Goal: Task Accomplishment & Management: Manage account settings

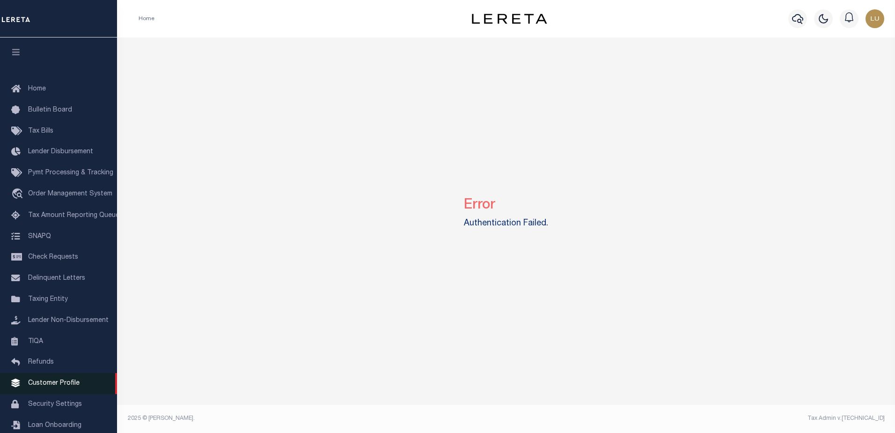
click at [30, 386] on span "Customer Profile" at bounding box center [53, 383] width 51 height 7
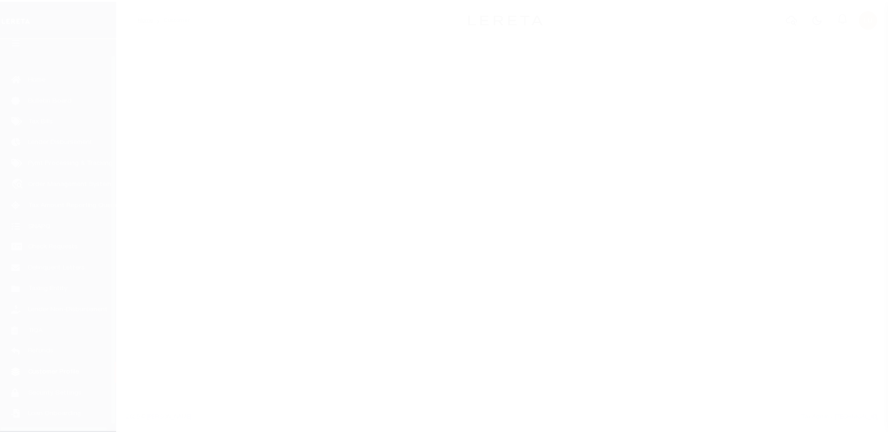
scroll to position [23, 0]
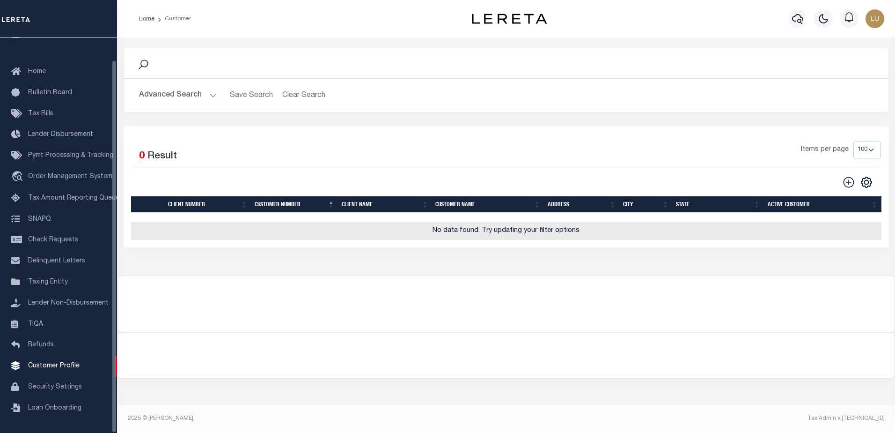
click at [200, 96] on button "Advanced Search" at bounding box center [178, 95] width 78 height 18
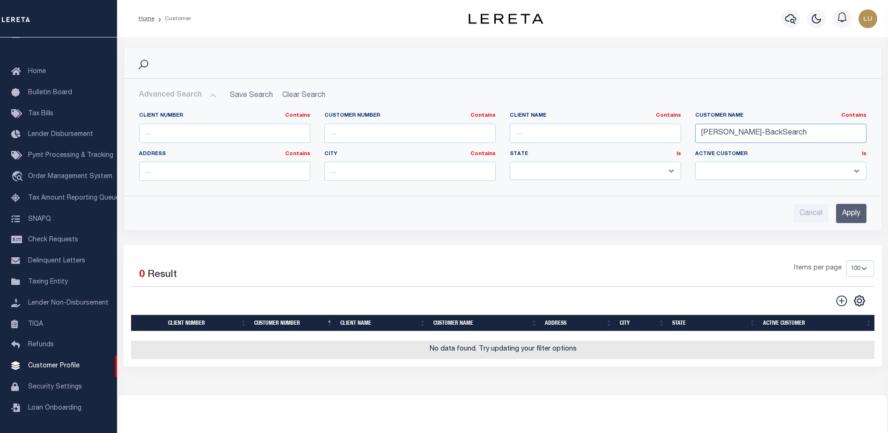
click at [716, 130] on input "Luis-BackSearch" at bounding box center [780, 133] width 171 height 19
paste input "Northwest Bank"
type input "Northwest Bank"
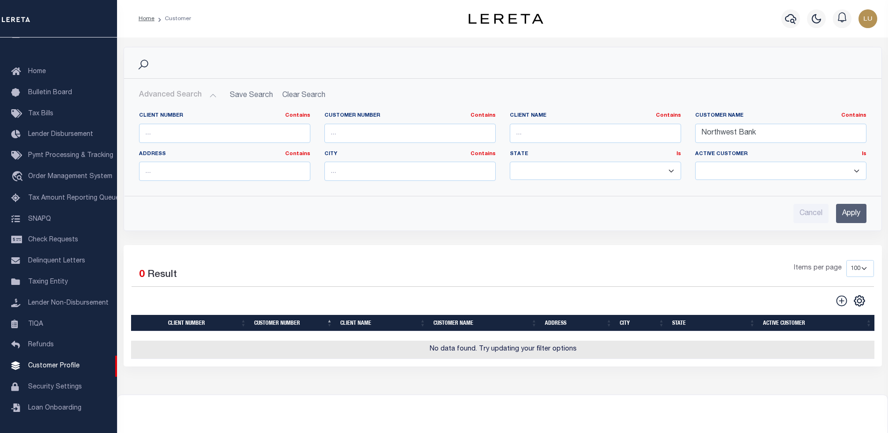
click at [848, 208] on input "Apply" at bounding box center [851, 213] width 30 height 19
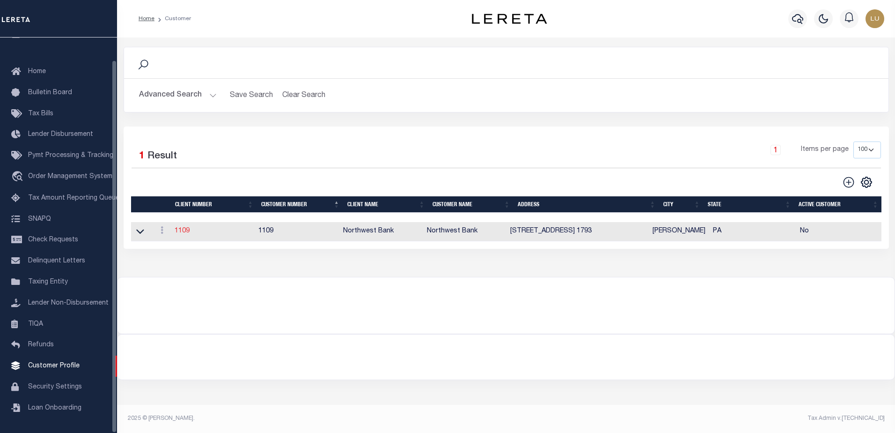
click at [185, 232] on link "1109" at bounding box center [182, 231] width 15 height 7
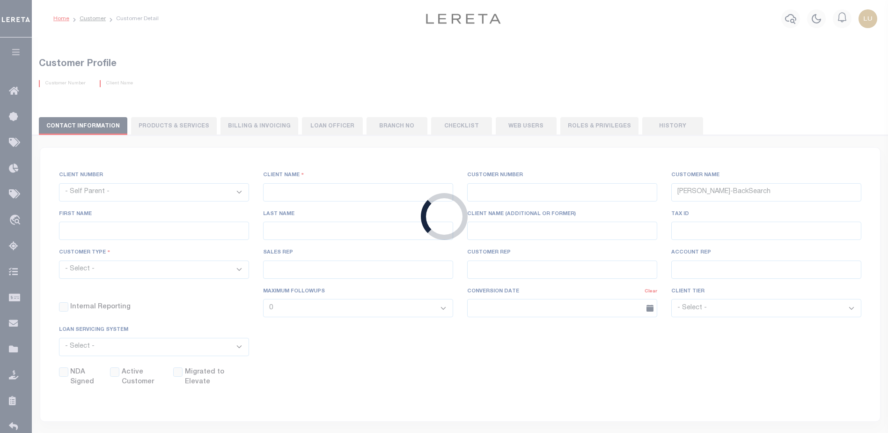
select select
type input "Northwest Bank"
type input "1109"
type input "Northwest Bank"
type input "Vanessa"
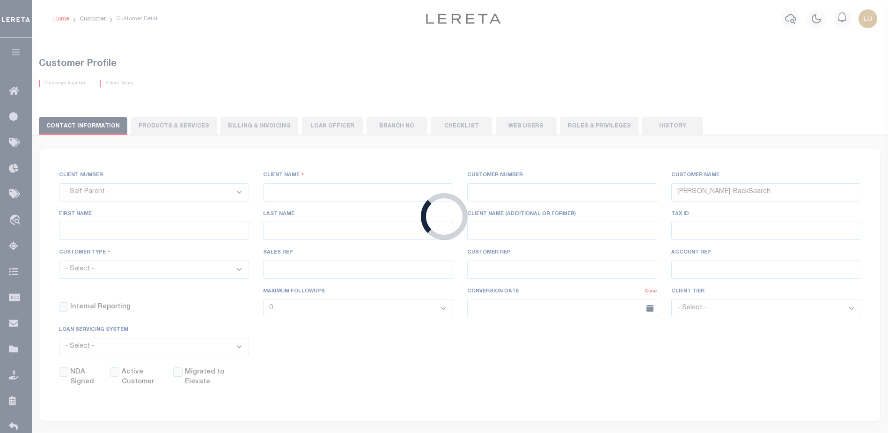
type input "Kohl"
type input "Paula Kitchens"
select select "FIS"
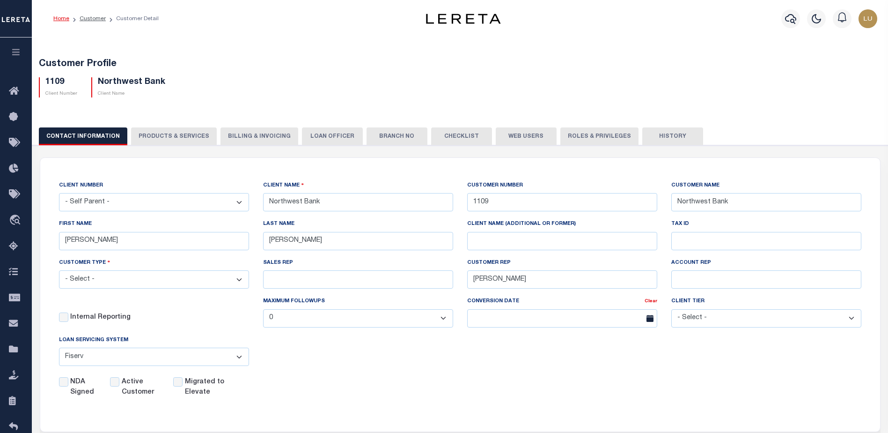
click at [378, 393] on div "NDA Signed Active Customer Migrated to Elevate" at bounding box center [453, 385] width 816 height 24
click at [118, 384] on input "Active Customer" at bounding box center [114, 381] width 9 height 9
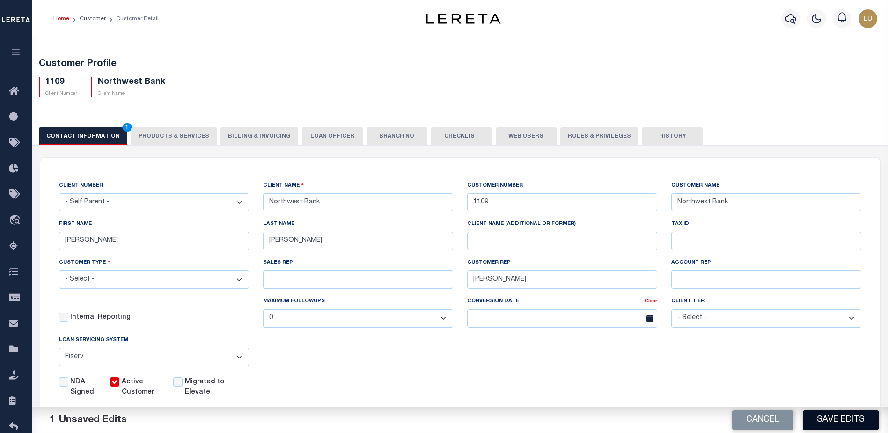
click at [838, 420] on button "Save Edits" at bounding box center [841, 420] width 76 height 20
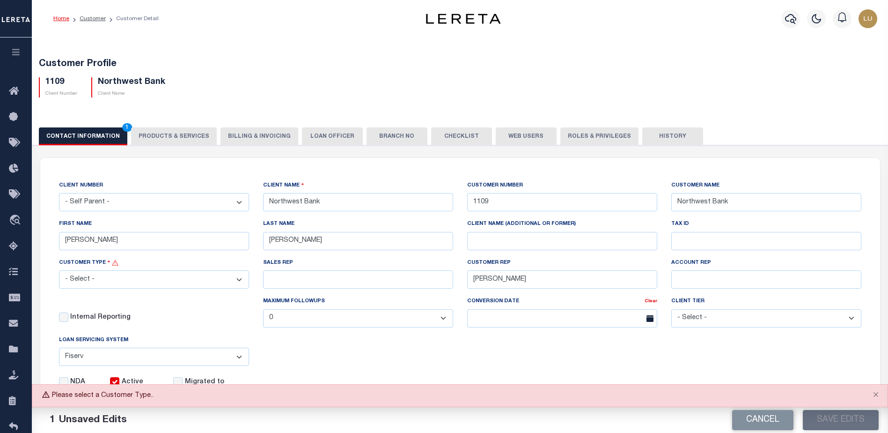
click at [236, 288] on select "- Select - Residential Commercial Mixed Portfolio" at bounding box center [154, 279] width 190 height 18
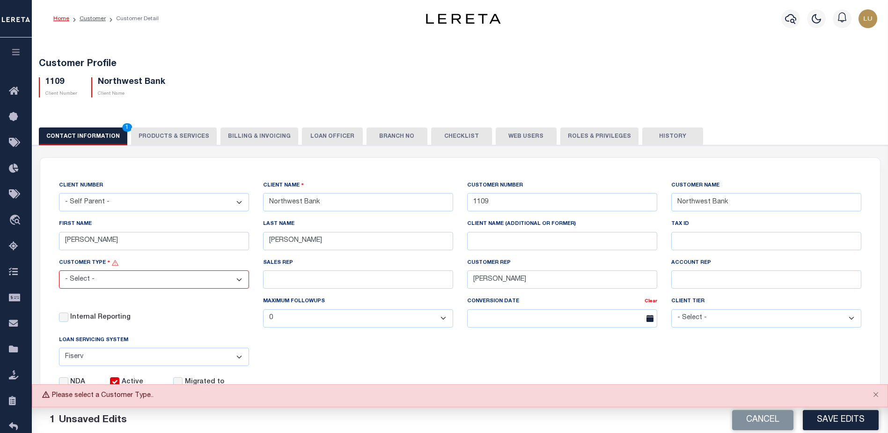
click at [470, 353] on div "CLIENT NUMBER - Self Parent - 1011 1012 1013 1014 1016 1017 1018 101862 1019 10…" at bounding box center [460, 288] width 816 height 217
click at [745, 414] on button "Cancel" at bounding box center [762, 420] width 61 height 20
checkbox input "false"
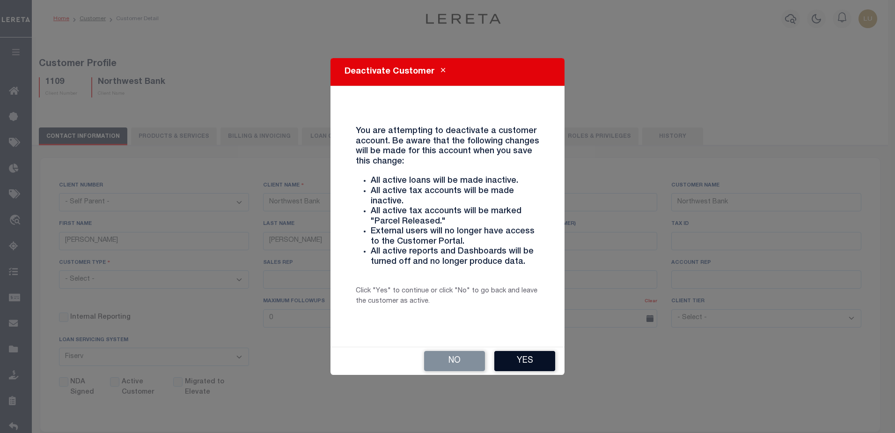
click at [537, 364] on button "Yes" at bounding box center [524, 361] width 61 height 20
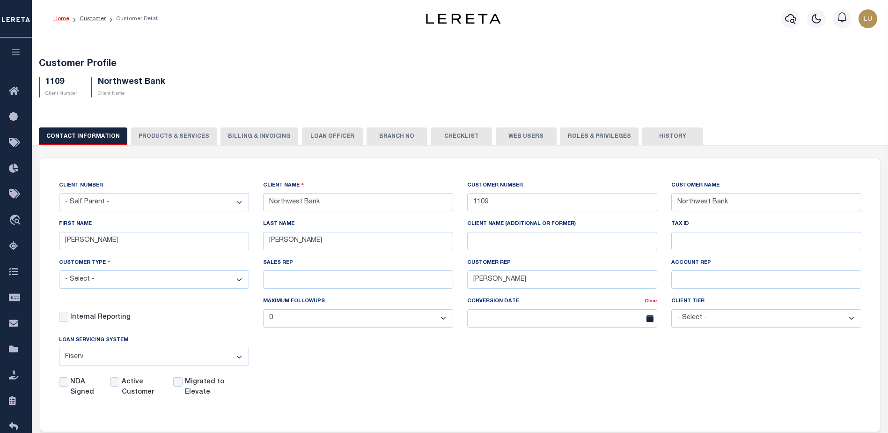
click at [525, 360] on div "CLIENT NUMBER - Self Parent - 1011 1012 1013 1014 1016 1017 1018 101862 1019 10…" at bounding box center [460, 288] width 816 height 217
click at [615, 408] on div "CLIENT NUMBER - Self Parent - 1011 1012 1013 1014 1016 1017 1018 101862 1019 10…" at bounding box center [460, 289] width 840 height 262
click at [186, 386] on label "Migrated to Elevate" at bounding box center [209, 387] width 49 height 21
click at [183, 386] on input "Migrated to Elevate" at bounding box center [177, 381] width 9 height 9
checkbox input "true"
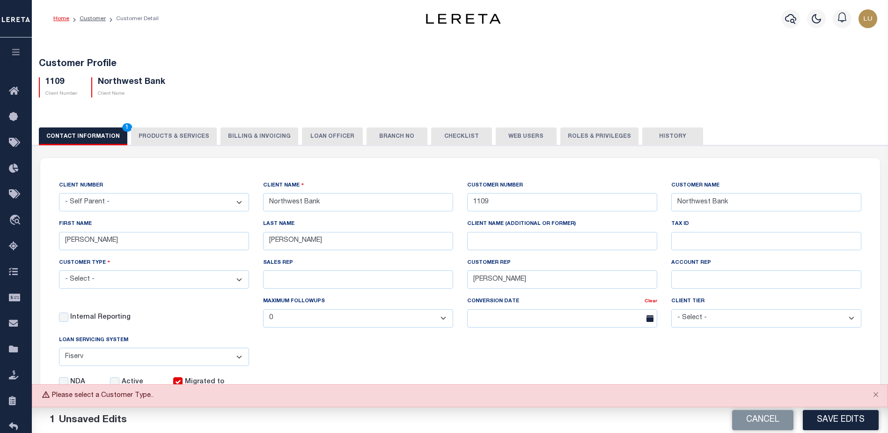
scroll to position [94, 0]
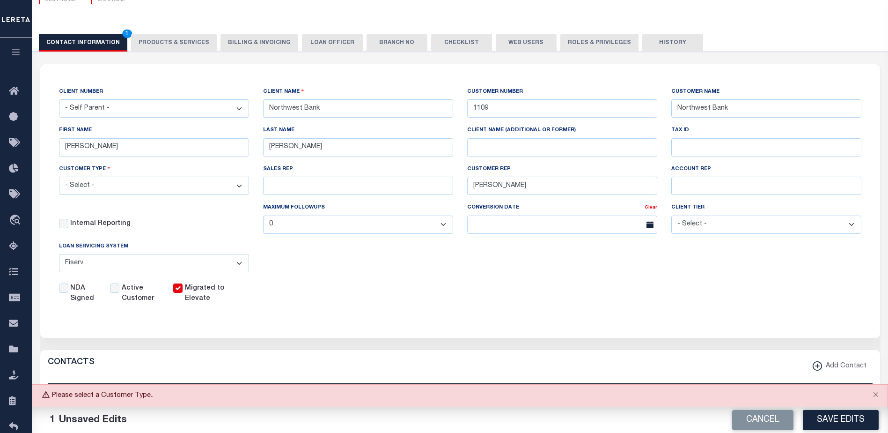
click at [194, 189] on select "- Select - Residential Commercial Mixed Portfolio" at bounding box center [154, 185] width 190 height 18
select select "Residential"
click at [59, 178] on select "- Select - Residential Commercial Mixed Portfolio" at bounding box center [154, 185] width 190 height 18
click at [511, 304] on div "NDA Signed Active Customer Migrated to Elevate" at bounding box center [453, 291] width 816 height 24
click at [816, 418] on button "Save Edits" at bounding box center [841, 420] width 76 height 20
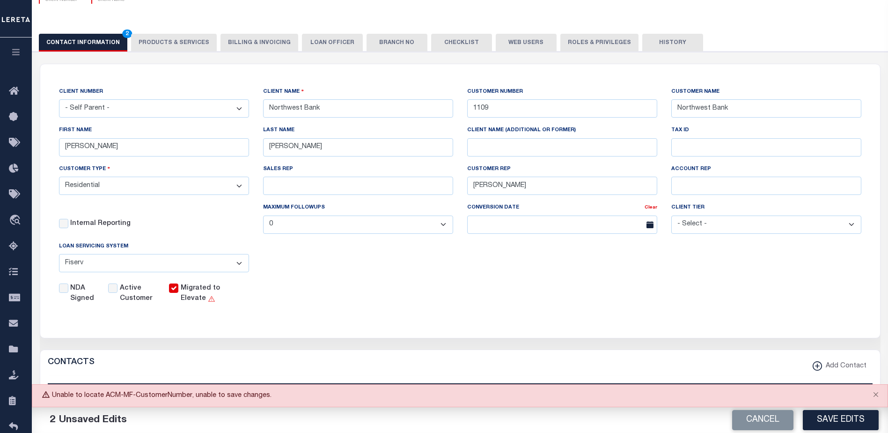
drag, startPoint x: 245, startPoint y: 397, endPoint x: 52, endPoint y: 395, distance: 192.9
click at [52, 395] on div "Unable to locate ACM-MF-CustomerNumber, unable to save changes." at bounding box center [460, 395] width 856 height 23
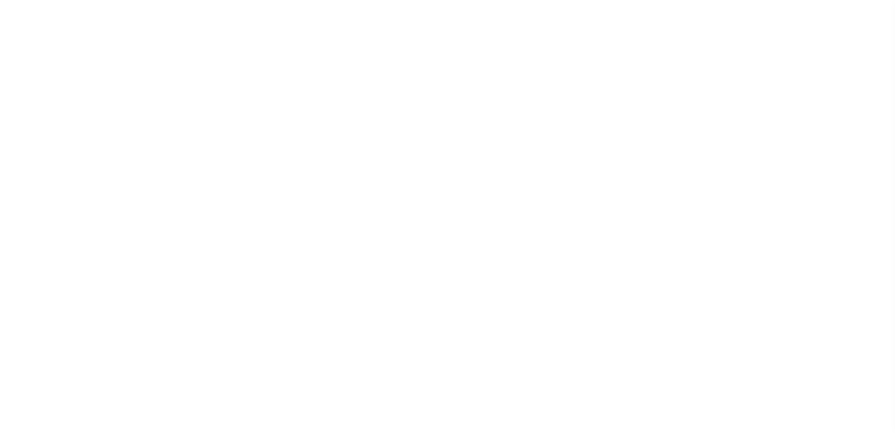
select select "200"
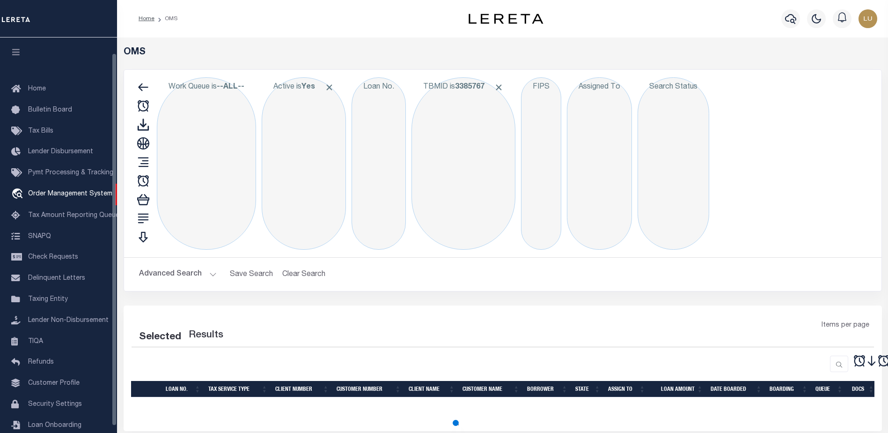
scroll to position [16, 0]
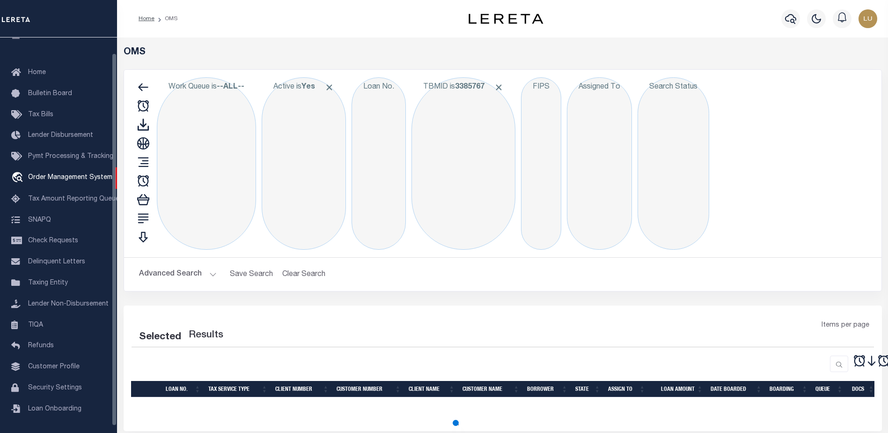
select select "200"
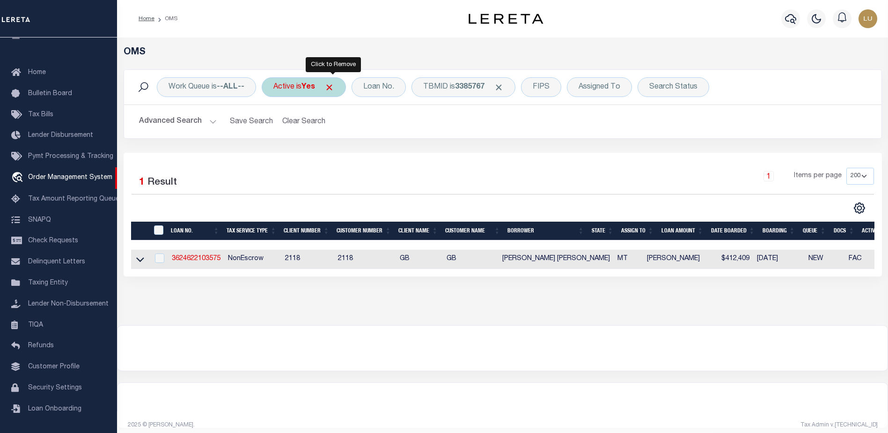
click at [334, 85] on span "Click to Remove" at bounding box center [329, 87] width 10 height 10
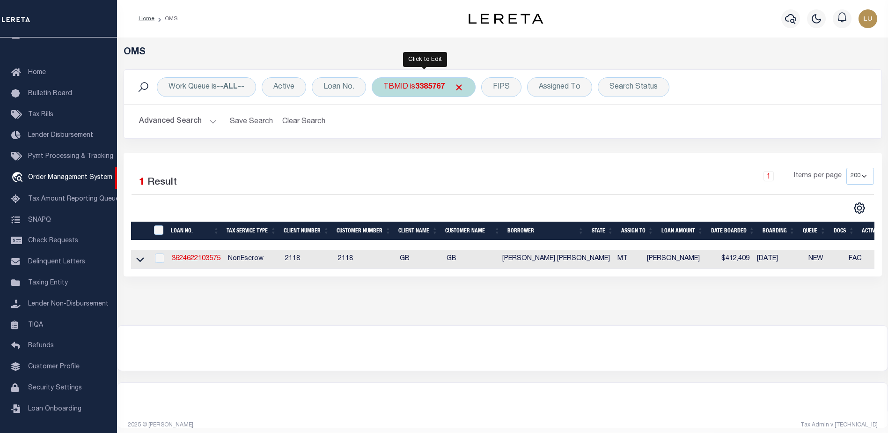
click at [396, 81] on div "TBMID is 3385767" at bounding box center [424, 87] width 104 height 20
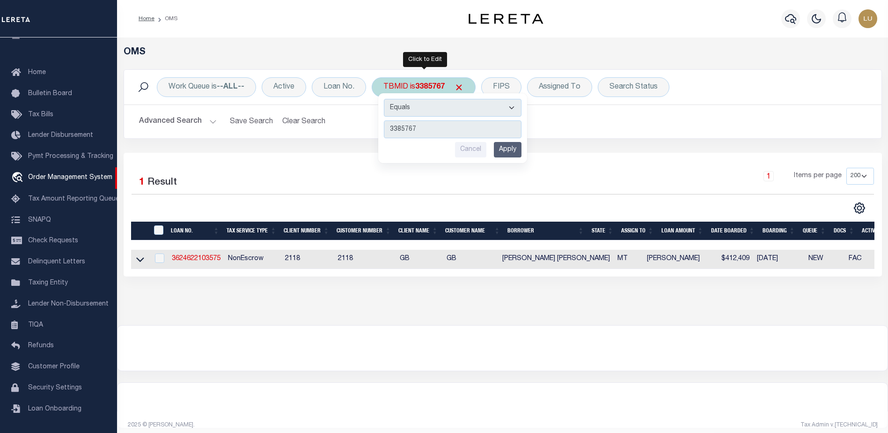
type input "3437384"
click at [504, 148] on input "Apply" at bounding box center [508, 149] width 28 height 15
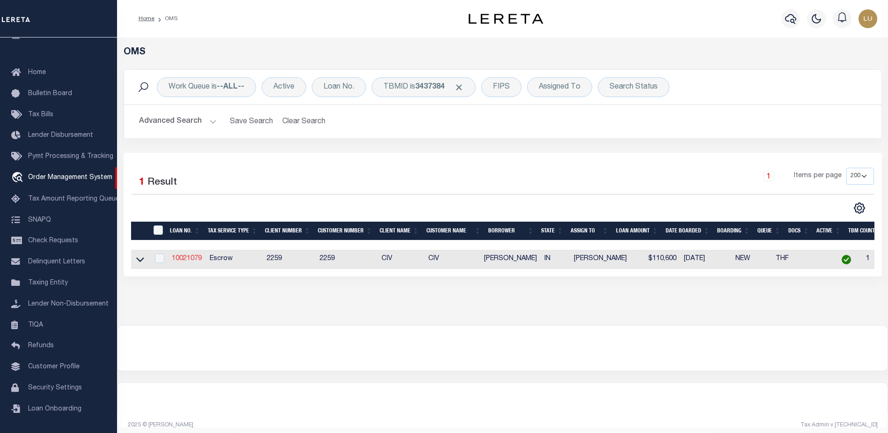
click at [188, 257] on link "10021079" at bounding box center [187, 258] width 30 height 7
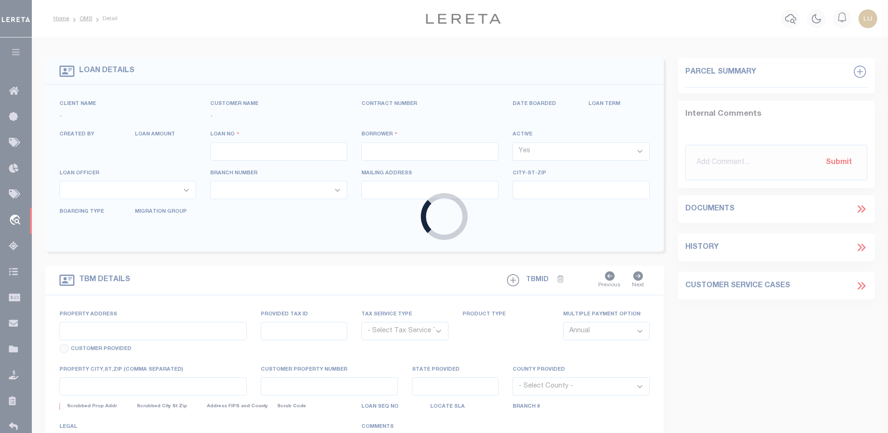
type input "10021079"
type input "James A Roark"
select select
type input "1459 North County Road 700 West"
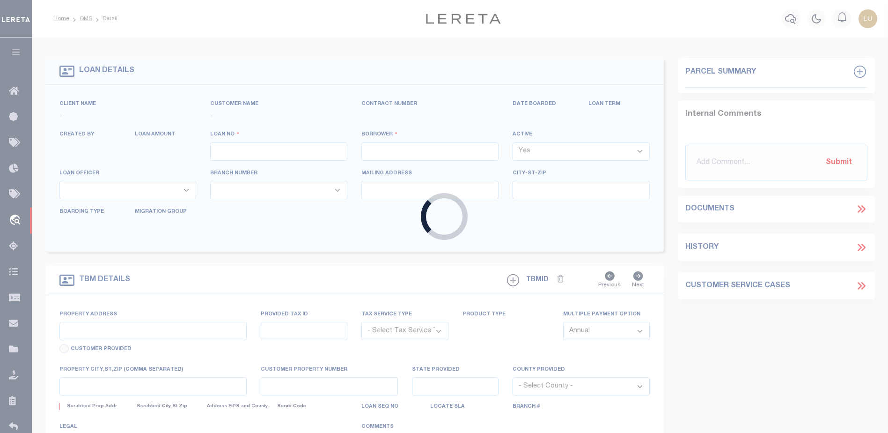
type input "Holton IN 470238301"
select select "Escrow"
select select "20741"
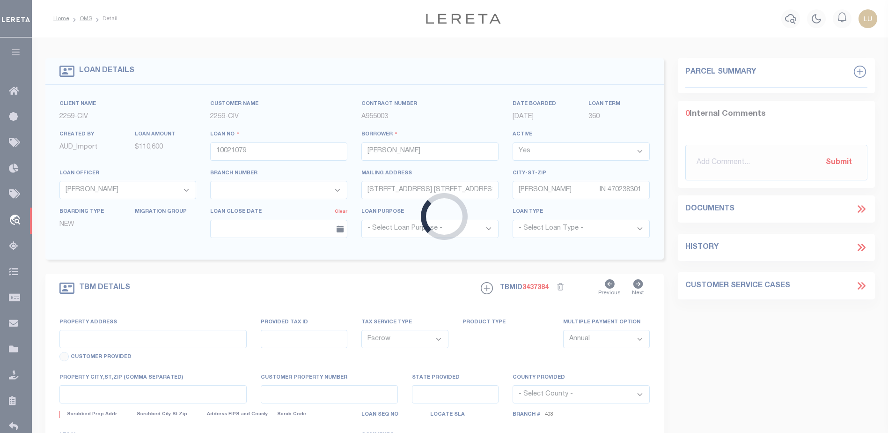
select select "7646"
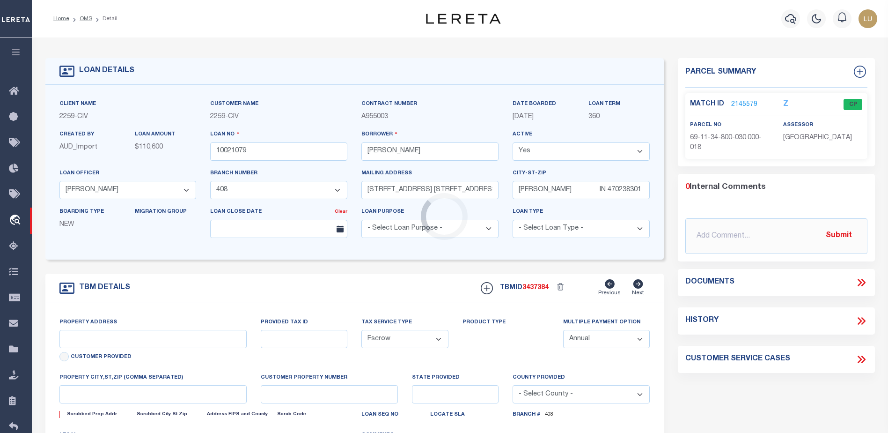
type input "1445 N COUNTY RD 700 W"
select select
type input "HOLTON IN 470230000"
type input "R"
type input "IN"
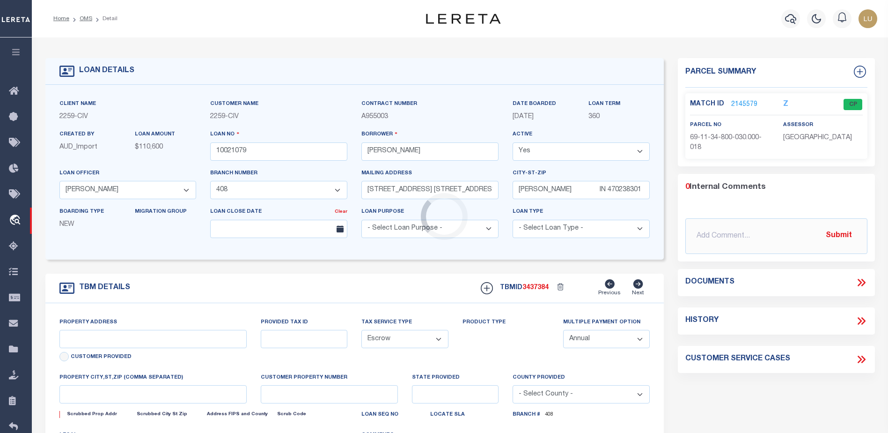
select select
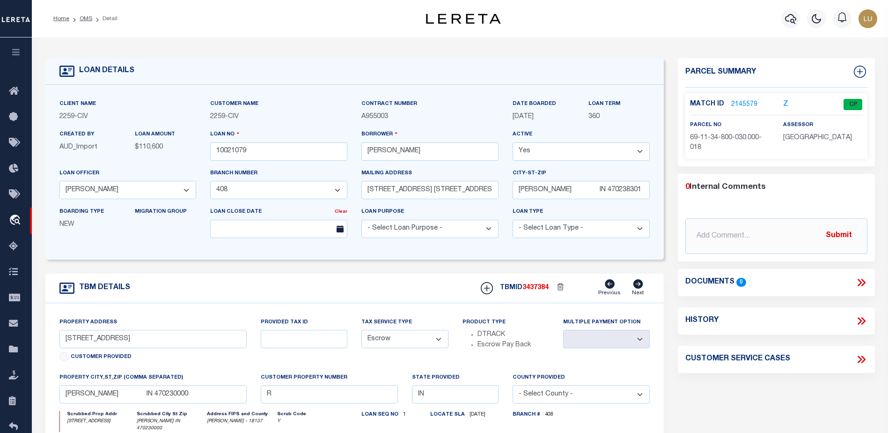
click at [743, 101] on link "2145579" at bounding box center [744, 105] width 26 height 10
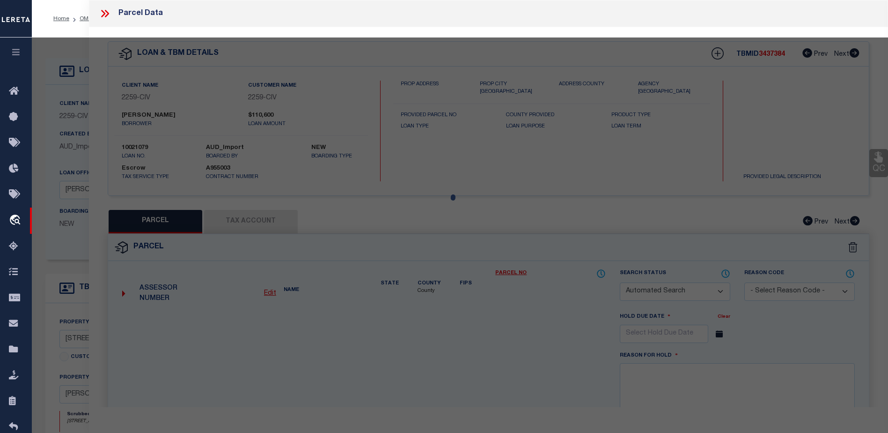
checkbox input "false"
select select "CP"
type input "Roark, James A & Dana K"
select select "AGW"
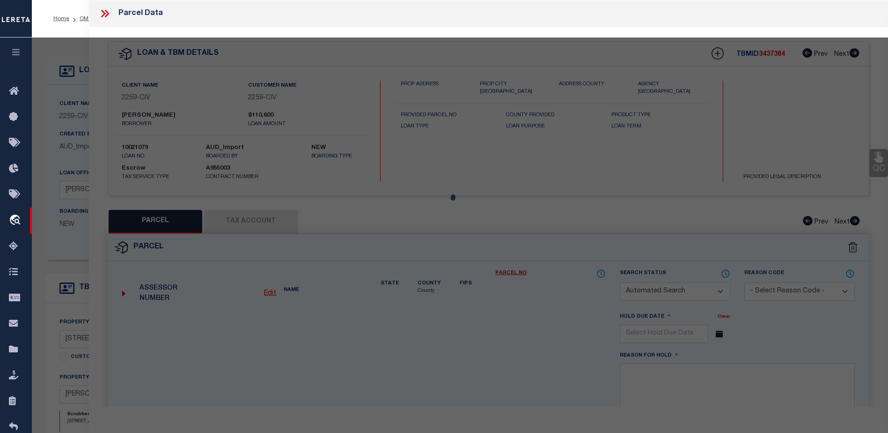
select select
type input "1459 N Co Rd 700 W"
type input "Holton,IN 47023"
type textarea "O C Ranchettes 40 3.51a O C Ranchettes 39 .47a"
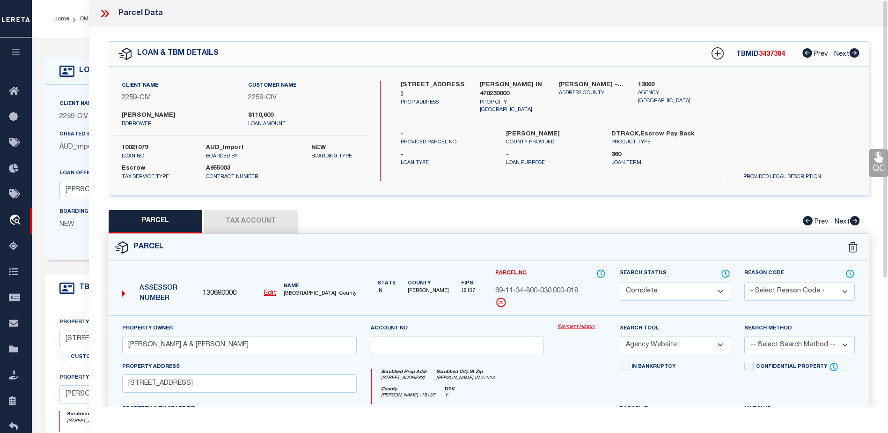
click at [588, 325] on link "Payment History" at bounding box center [582, 327] width 48 height 8
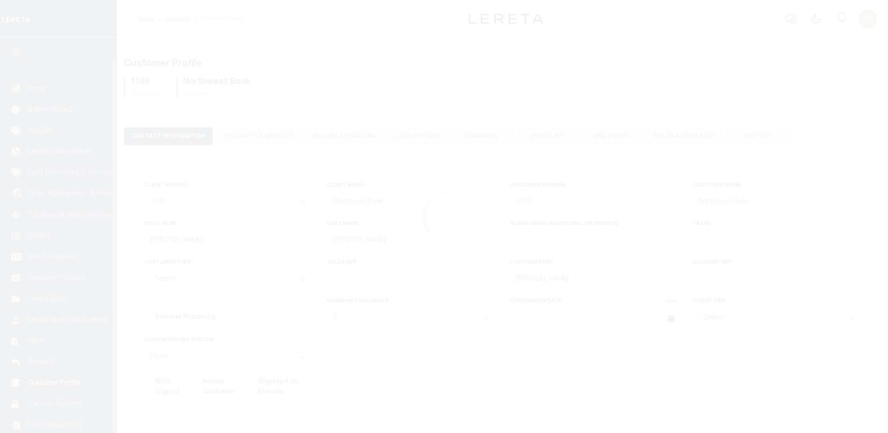
select select "FIS"
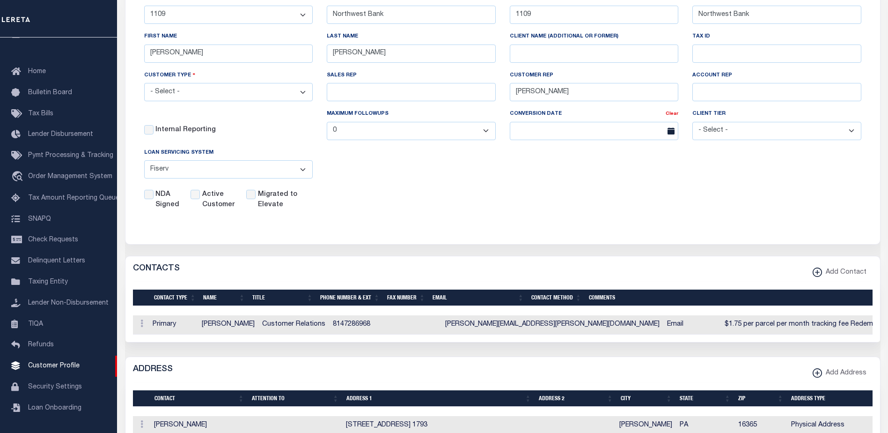
scroll to position [47, 0]
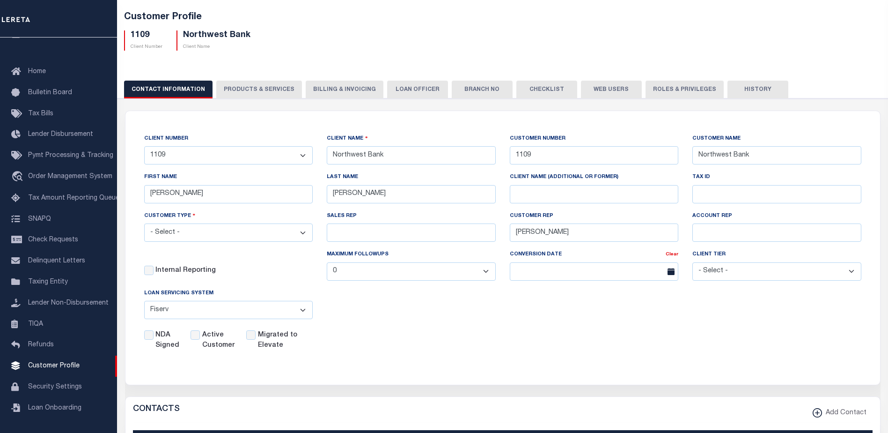
click at [213, 234] on select "- Select - Residential Commercial Mixed Portfolio" at bounding box center [228, 232] width 169 height 18
select select "Residential"
click at [144, 225] on select "- Select - Residential Commercial Mixed Portfolio" at bounding box center [228, 232] width 169 height 18
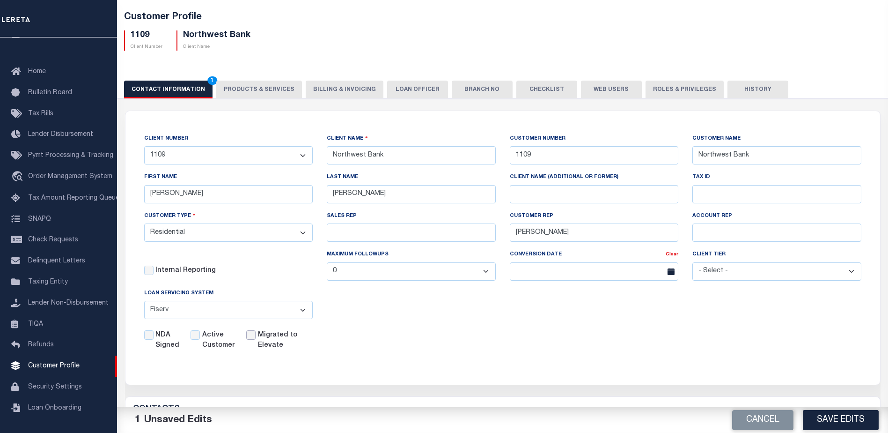
click at [250, 334] on input "Migrated to Elevate" at bounding box center [250, 334] width 9 height 9
checkbox input "true"
click at [820, 417] on button "Save Edits" at bounding box center [841, 420] width 76 height 20
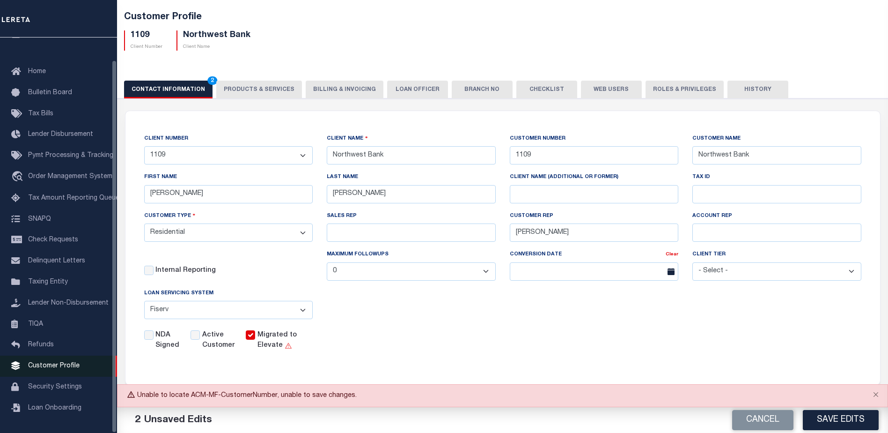
click at [65, 357] on link "Customer Profile" at bounding box center [58, 365] width 117 height 21
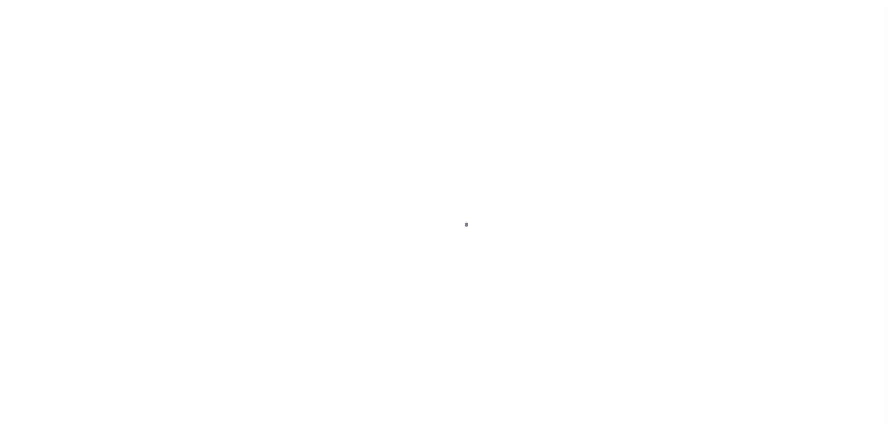
scroll to position [23, 0]
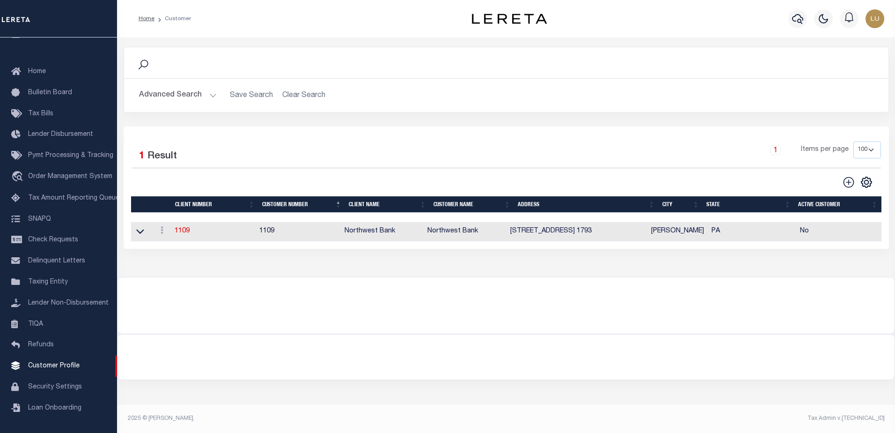
click at [207, 96] on button "Advanced Search" at bounding box center [178, 95] width 78 height 18
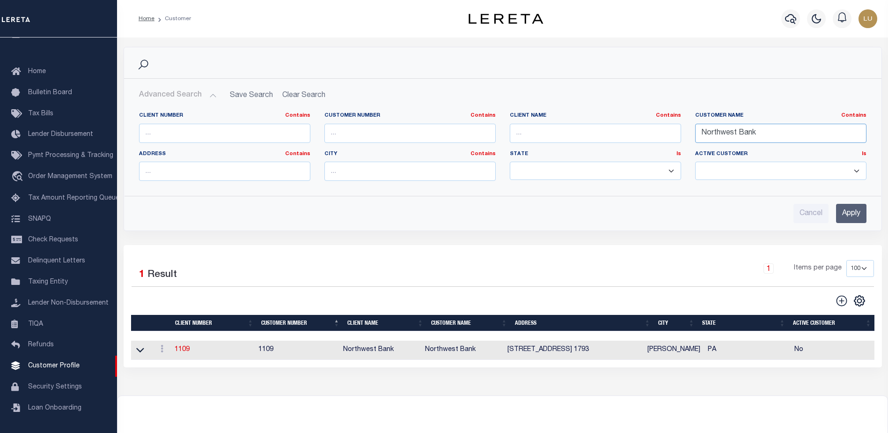
click at [720, 136] on input "Northwest Bank" at bounding box center [780, 133] width 171 height 19
paste input "Stormfield Capital LLC"
type input "Stormfield Capital LLC"
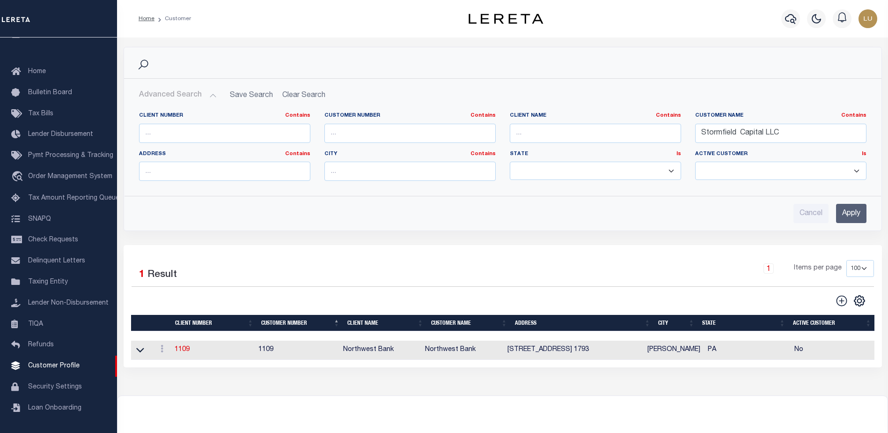
click at [847, 218] on input "Apply" at bounding box center [851, 213] width 30 height 19
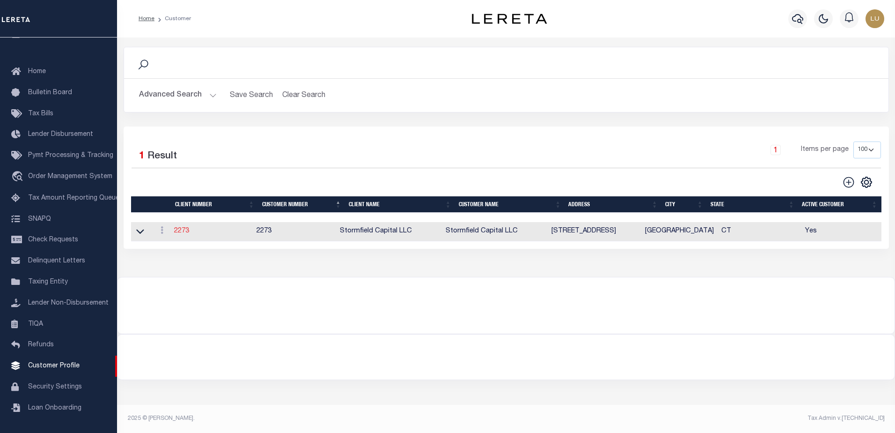
click at [179, 232] on link "2273" at bounding box center [181, 231] width 15 height 7
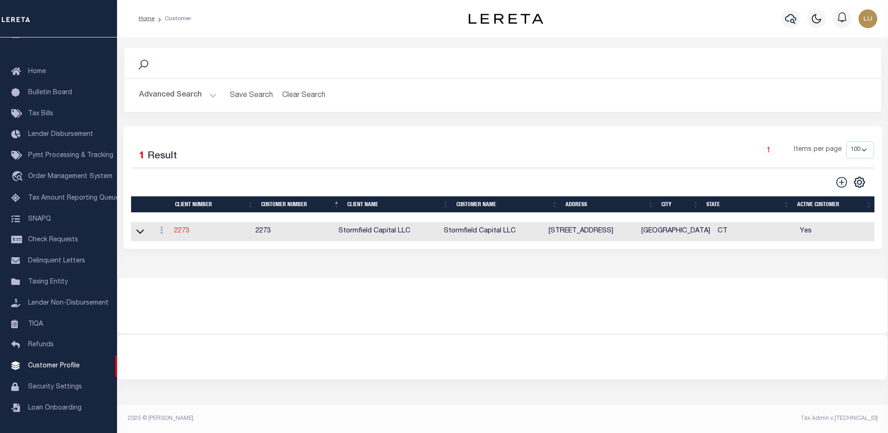
select select
type input "Stormfield Capital LLC"
type input "2273"
type input "Stormfield Capital LLC"
type input "[PERSON_NAME]"
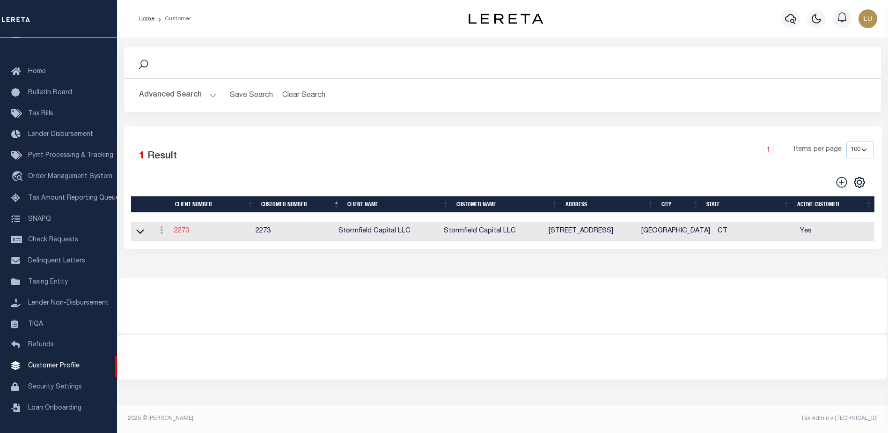
type input "Dorin"
type input "[PERSON_NAME]"
select select "OTH"
checkbox input "true"
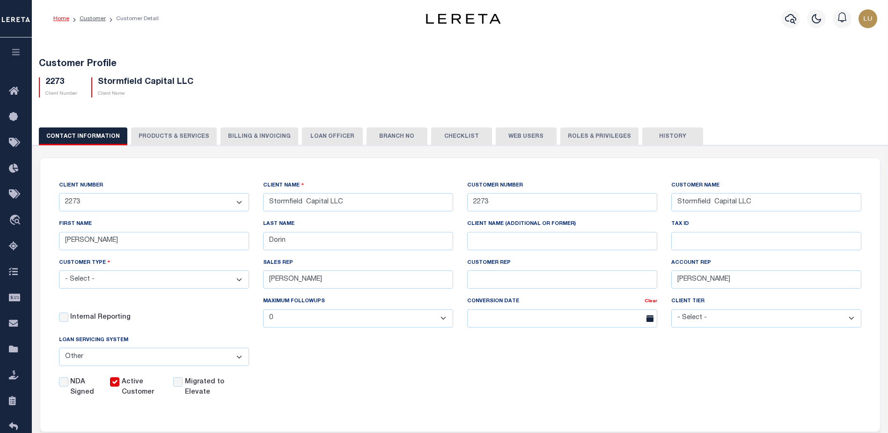
click at [196, 382] on label "Migrated to Elevate" at bounding box center [209, 387] width 49 height 21
click at [183, 382] on input "Migrated to Elevate" at bounding box center [177, 381] width 9 height 9
checkbox input "true"
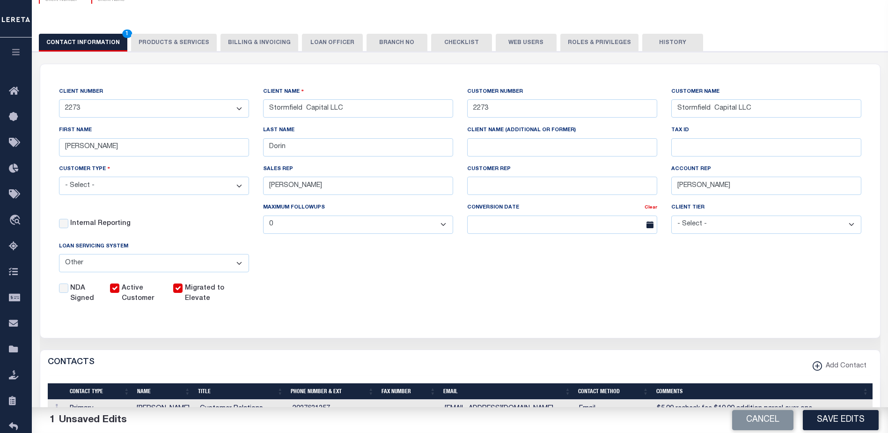
scroll to position [140, 0]
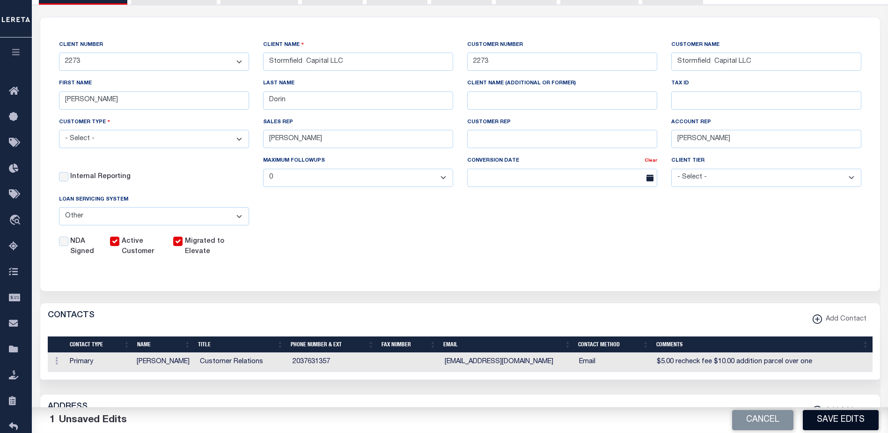
click at [844, 416] on button "Save Edits" at bounding box center [841, 420] width 76 height 20
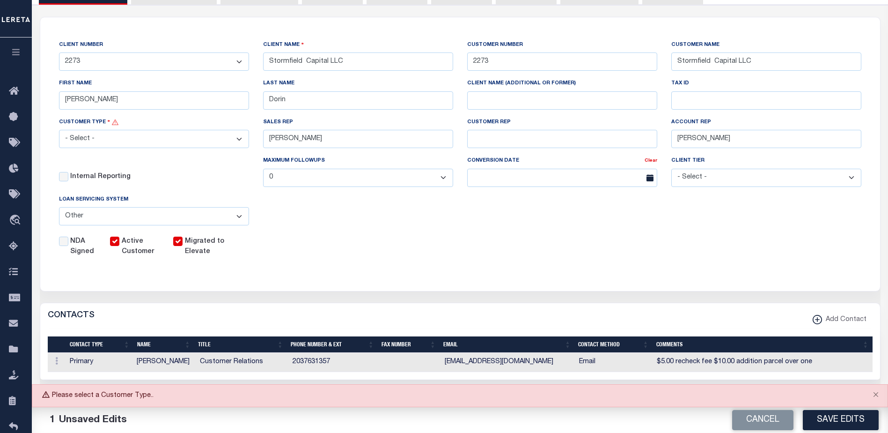
click at [226, 144] on select "- Select - Residential Commercial Mixed Portfolio" at bounding box center [154, 139] width 190 height 18
select select "Residential"
click at [59, 131] on select "- Select - Residential Commercial Mixed Portfolio" at bounding box center [154, 139] width 190 height 18
click at [818, 415] on button "Save Edits" at bounding box center [841, 420] width 76 height 20
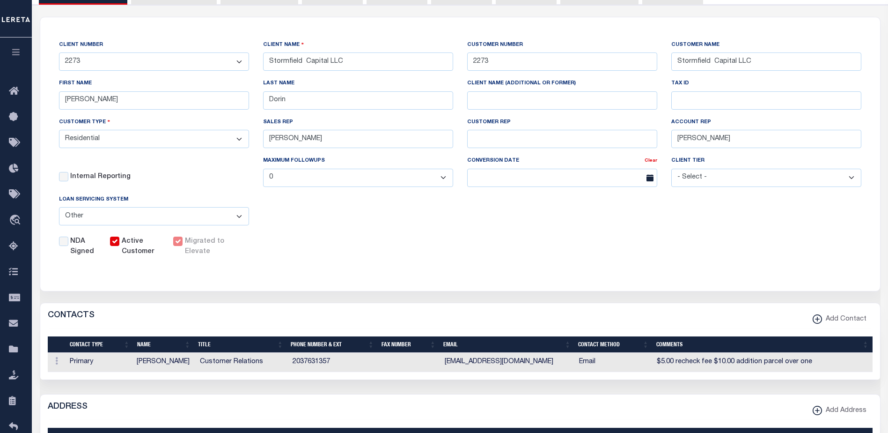
click at [24, 47] on button "button" at bounding box center [16, 53] width 32 height 32
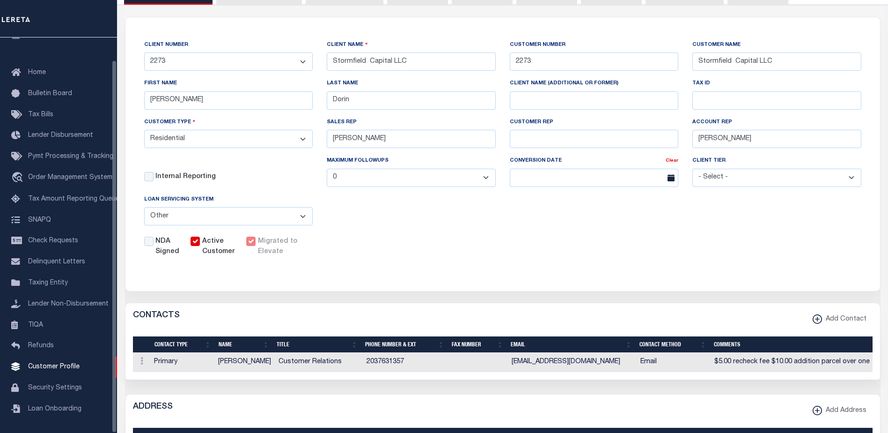
scroll to position [23, 0]
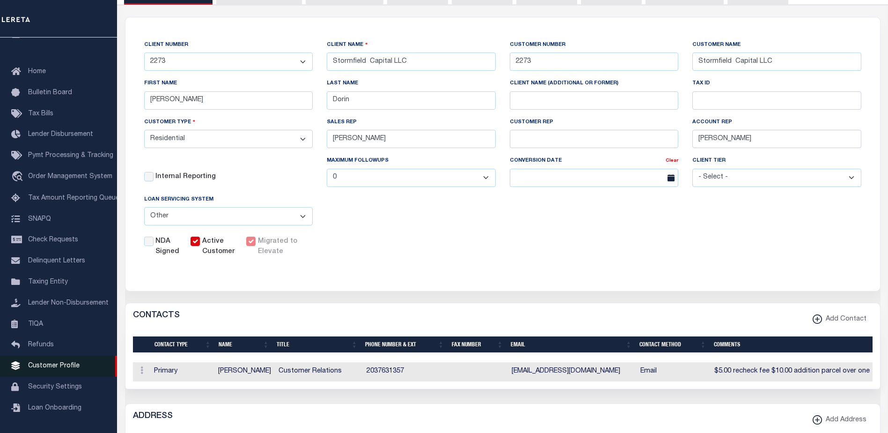
click at [66, 367] on span "Customer Profile" at bounding box center [53, 365] width 51 height 7
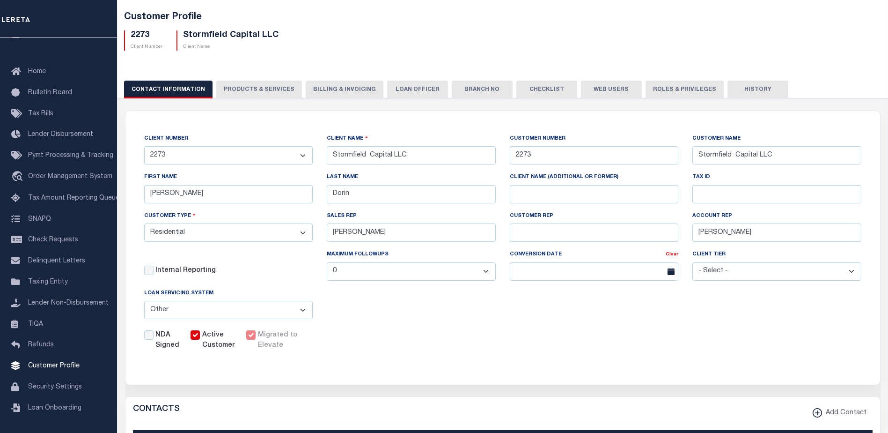
scroll to position [0, 0]
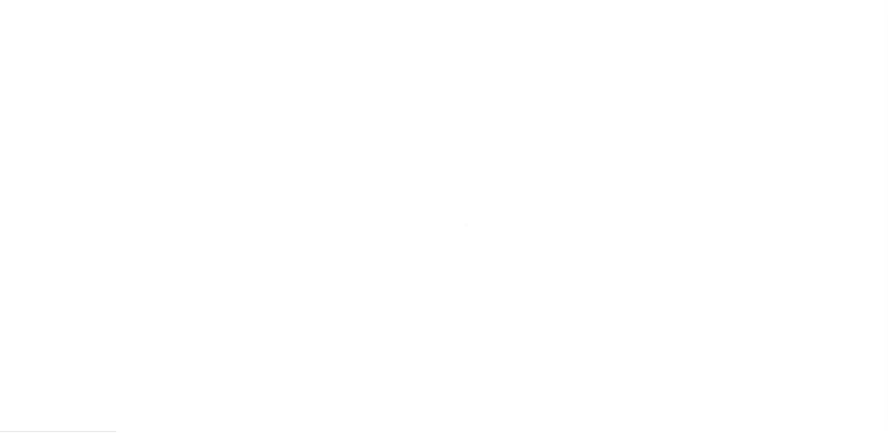
scroll to position [23, 0]
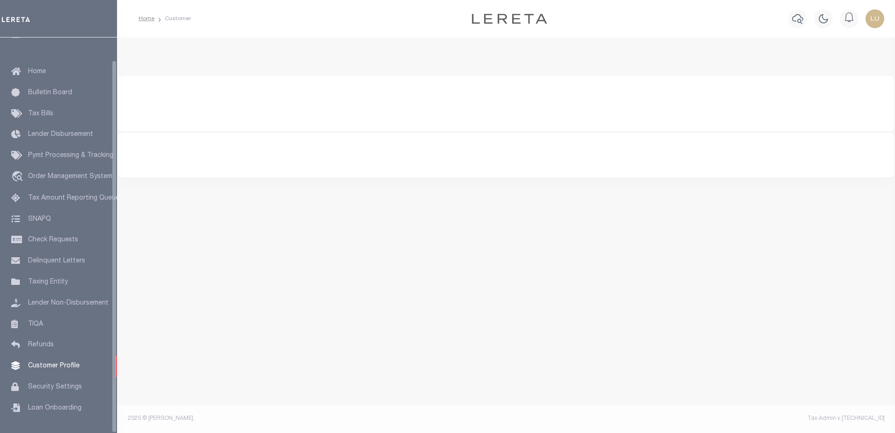
type input "Stormfield Capital LLC"
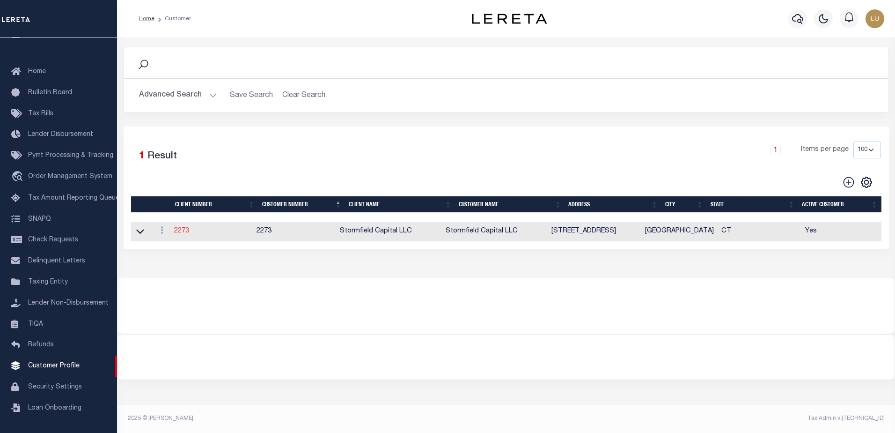
click at [182, 231] on link "2273" at bounding box center [181, 231] width 15 height 7
select select
type input "Stormfield Capital LLC"
type input "2273"
type input "Debra"
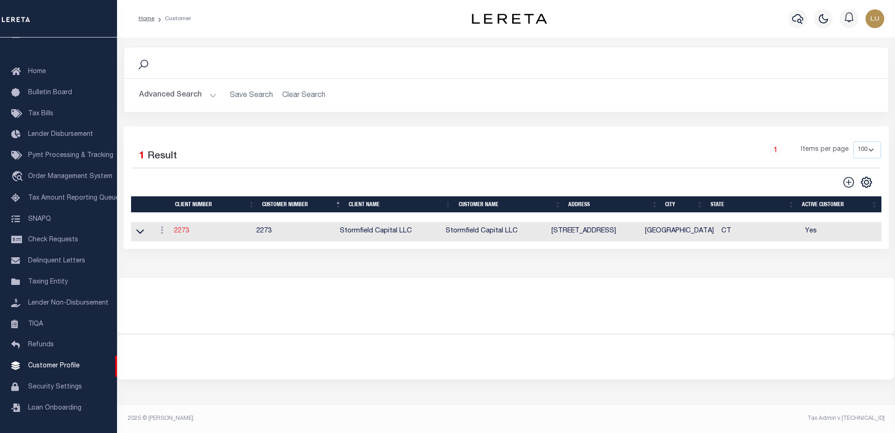
type input "Dorin"
select select "Residential"
type input "John Stachowsky"
type input "Debbie Vecellio"
select select "OTH"
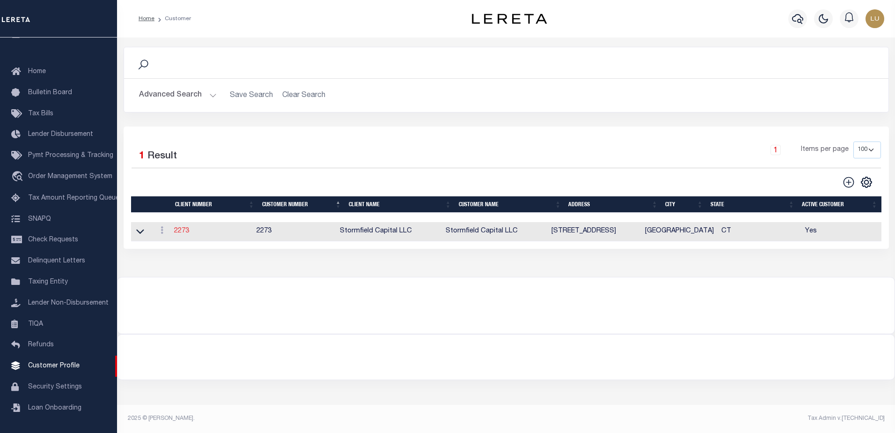
checkbox input "true"
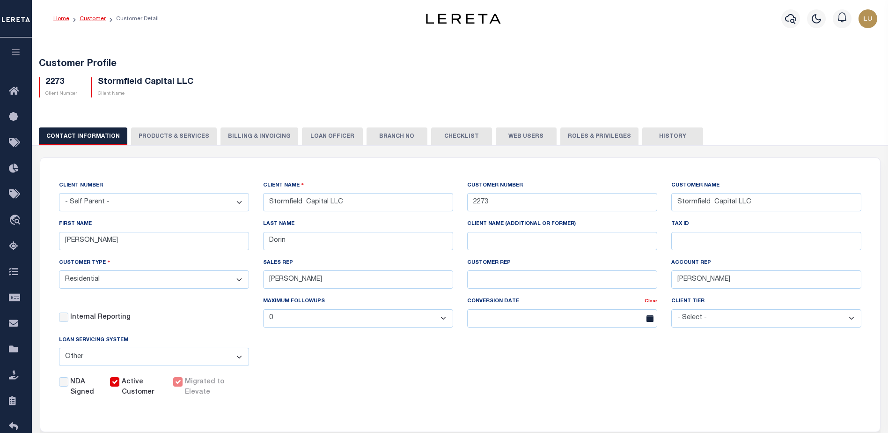
click at [90, 21] on link "Customer" at bounding box center [93, 19] width 26 height 6
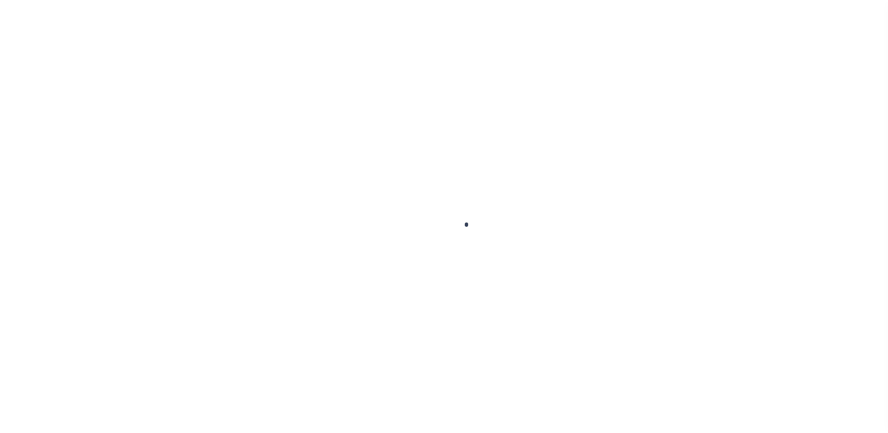
scroll to position [23, 0]
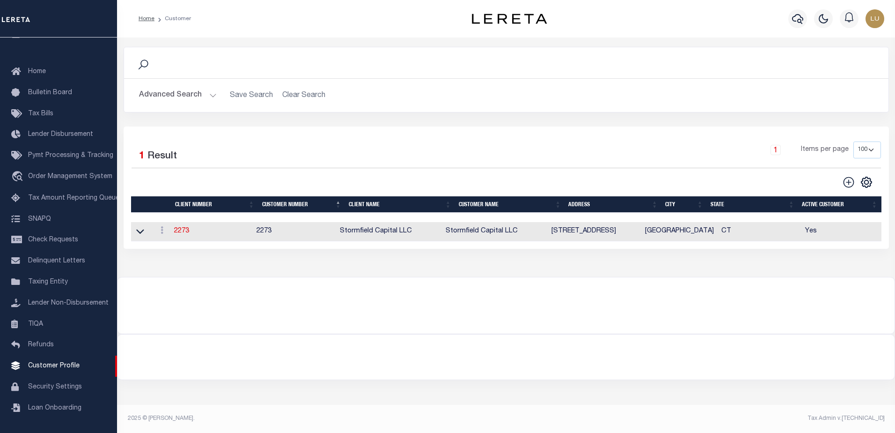
click at [188, 96] on button "Advanced Search" at bounding box center [178, 95] width 78 height 18
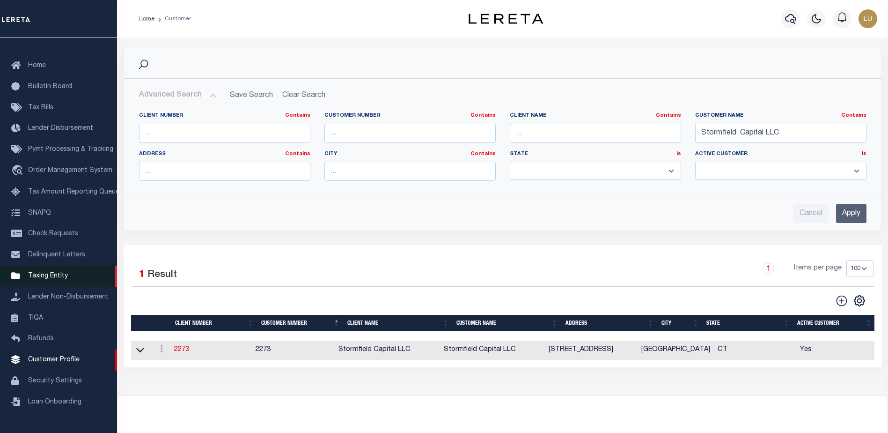
click at [35, 279] on span "Taxing Entity" at bounding box center [48, 275] width 40 height 7
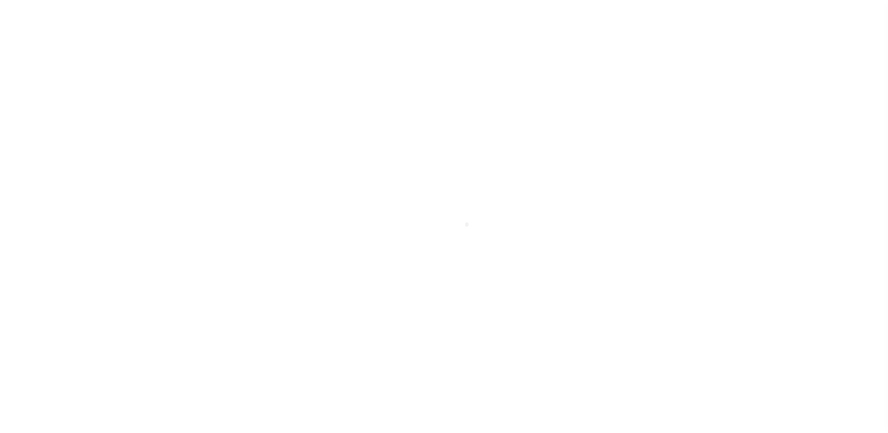
scroll to position [23, 0]
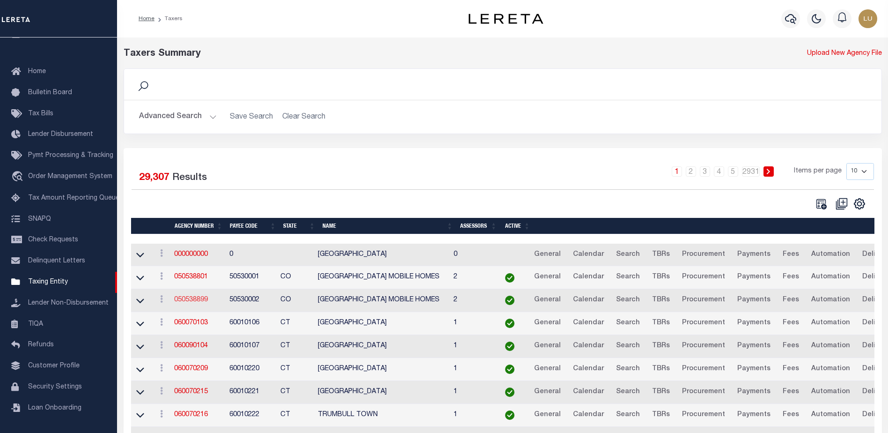
click at [188, 300] on link "050538899" at bounding box center [191, 299] width 34 height 7
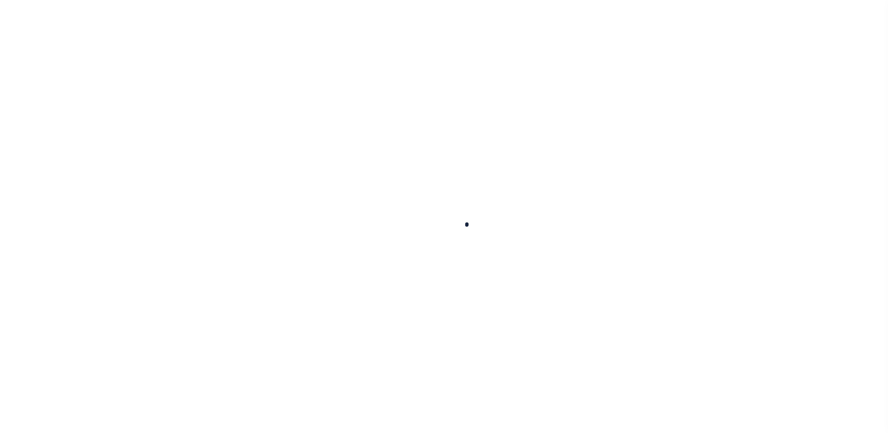
select select
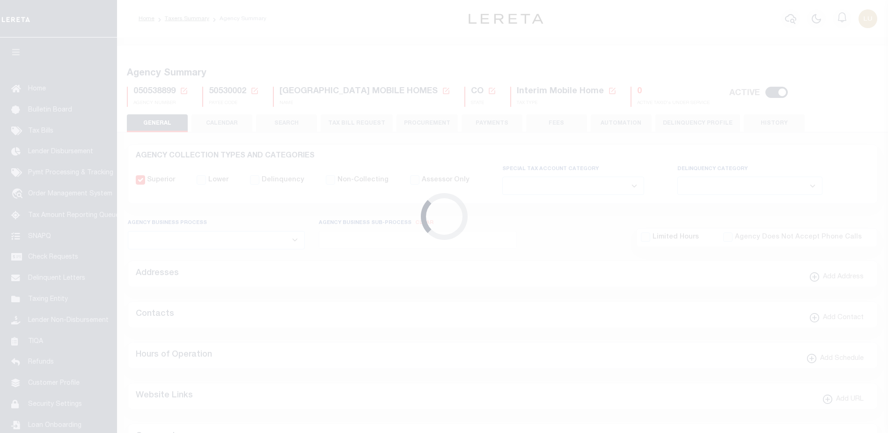
checkbox input "false"
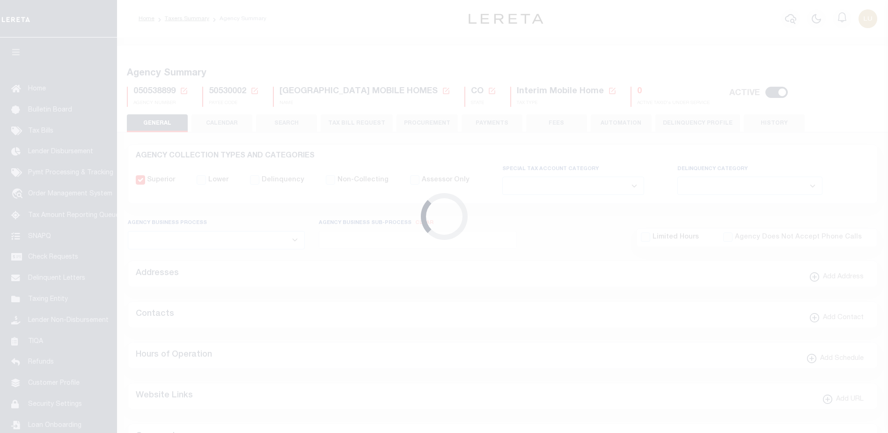
type input "810500000"
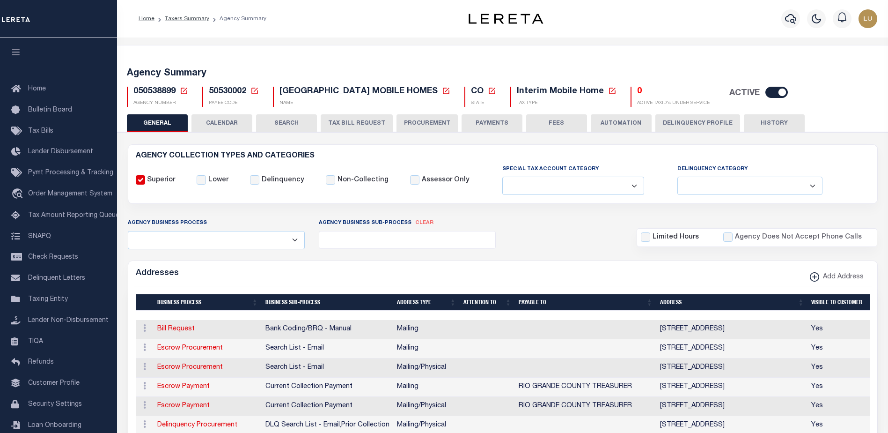
click at [259, 95] on div "50530002 Payee Code Cancel Ok PAYEE CODE" at bounding box center [230, 97] width 71 height 20
click at [255, 94] on icon at bounding box center [254, 91] width 7 height 7
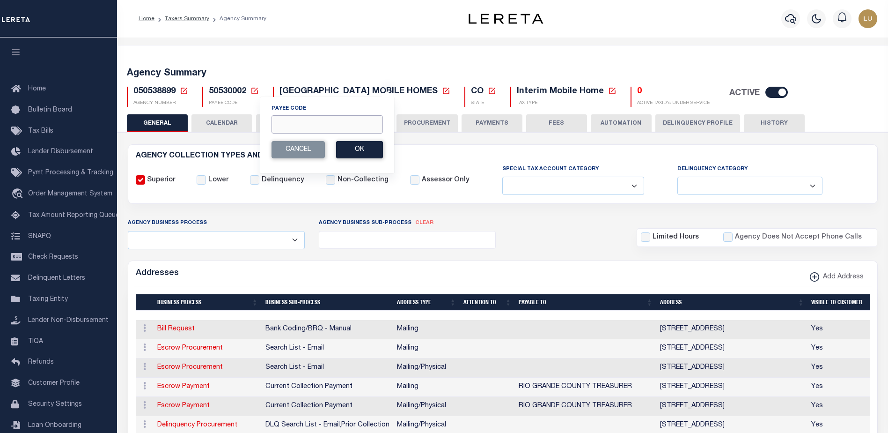
click at [287, 131] on input "Payee Code" at bounding box center [327, 124] width 111 height 18
paste input "7803021554"
type input "7803021554"
click at [346, 146] on button "Ok" at bounding box center [359, 149] width 47 height 17
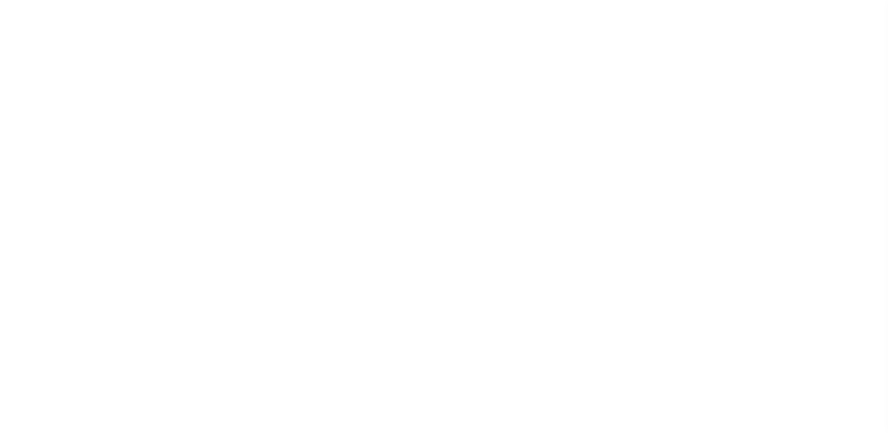
select select "1"
select select
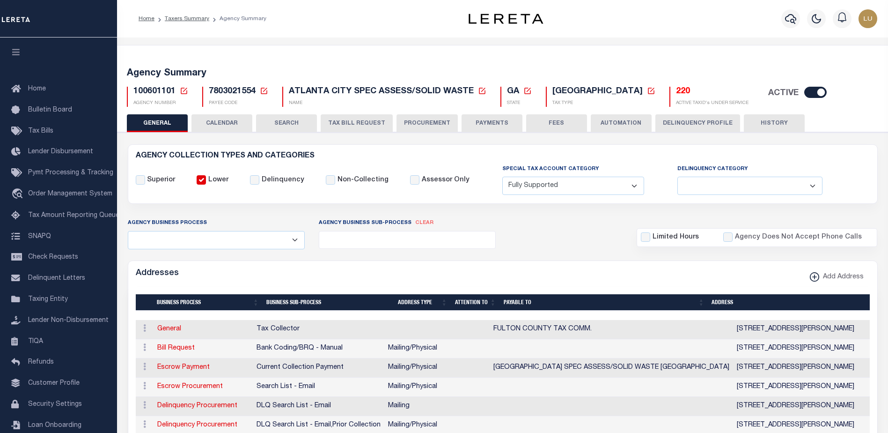
click at [366, 126] on button "TAX BILL REQUEST" at bounding box center [357, 123] width 72 height 18
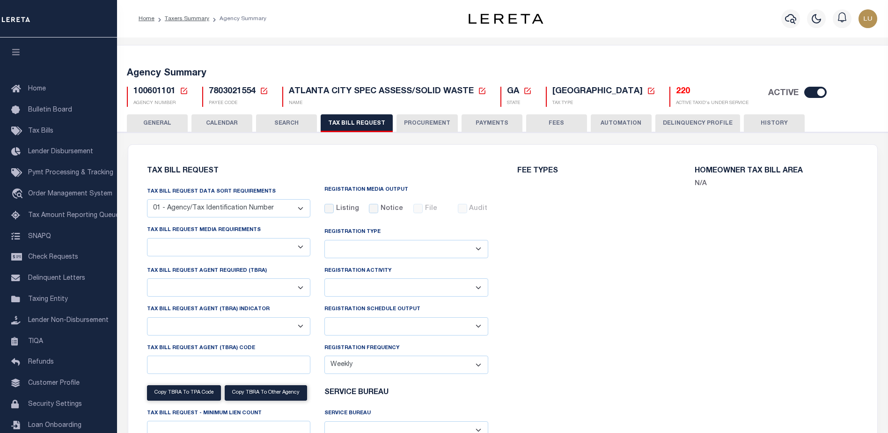
select select "27"
select select "22"
select select "true"
select select "10"
type input "MC0400"
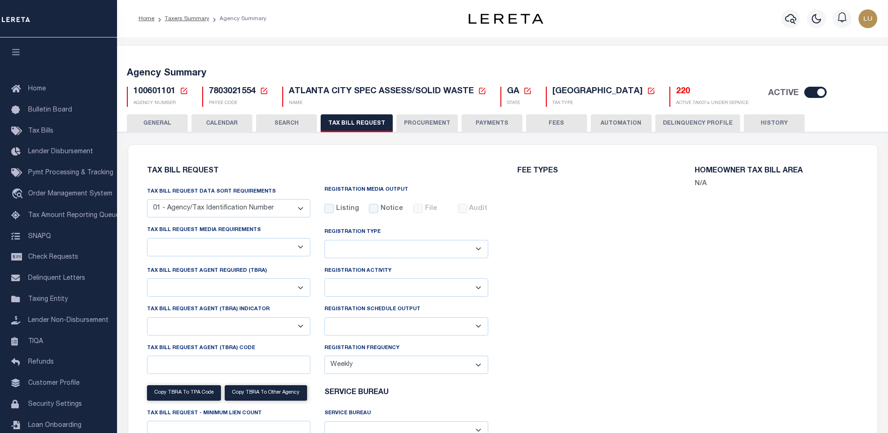
select select
type input "100"
select select "2"
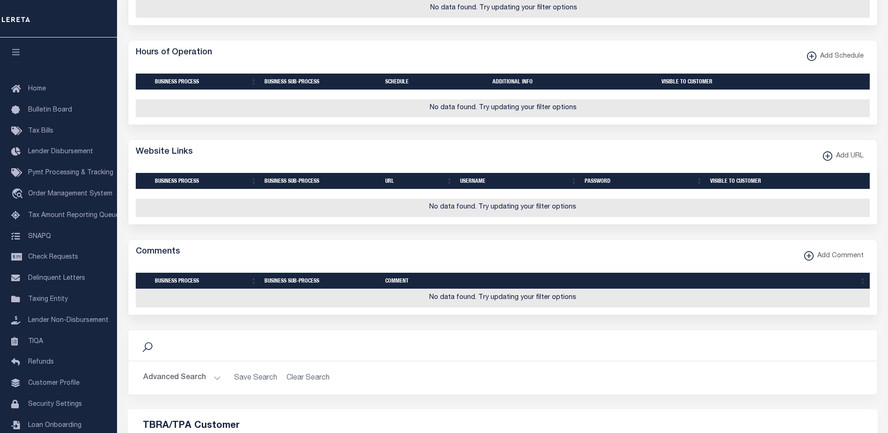
scroll to position [1077, 0]
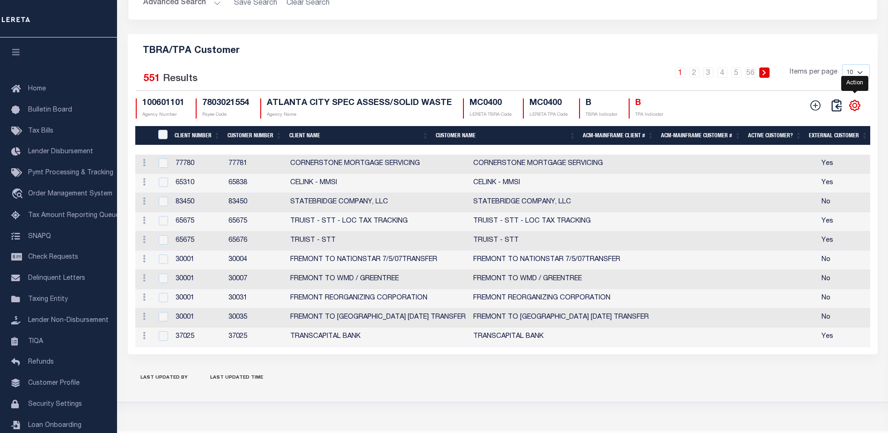
click at [856, 111] on icon "" at bounding box center [855, 105] width 12 height 12
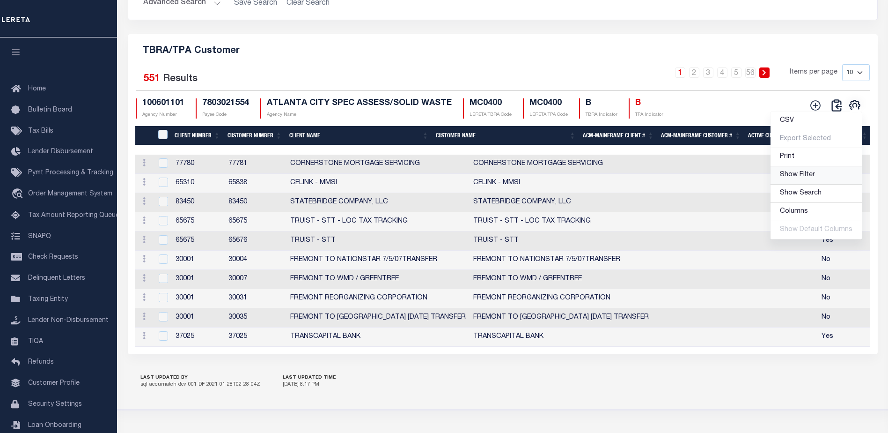
click at [801, 178] on span "Show Filter" at bounding box center [797, 174] width 35 height 7
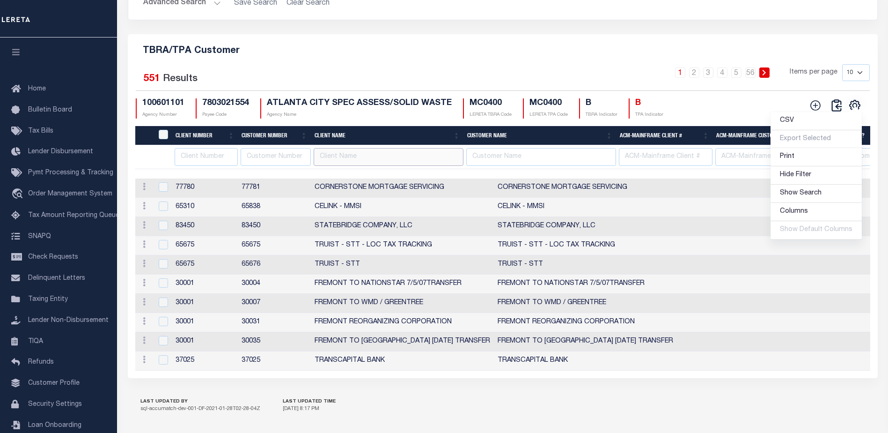
click at [362, 166] on input "text" at bounding box center [389, 157] width 150 height 18
paste input "Stormfield Capital LLC"
click at [357, 166] on input "Stormfield Capital LLC" at bounding box center [389, 157] width 150 height 18
type input "Stormfield"
click at [448, 20] on div "Advanced Search Save Search Clear Search Client Number Contains Contains" at bounding box center [502, 2] width 749 height 33
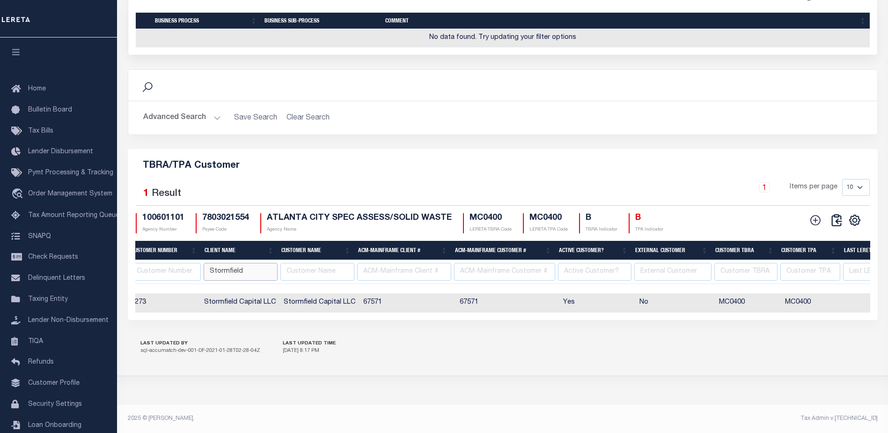
scroll to position [0, 0]
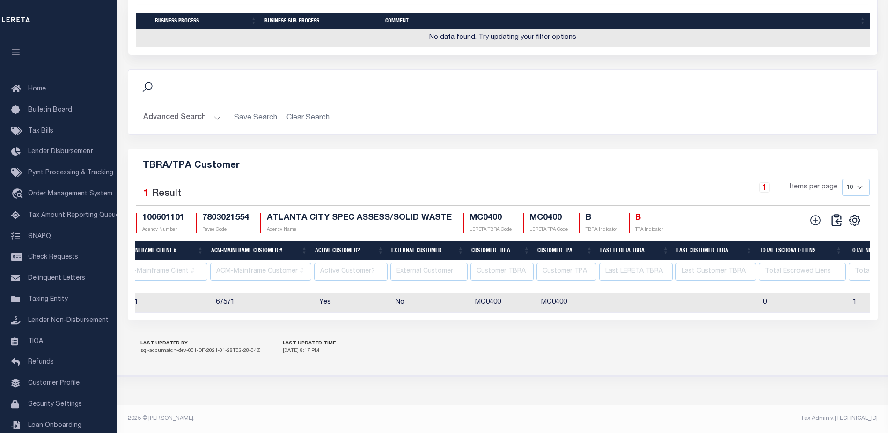
drag, startPoint x: 485, startPoint y: 292, endPoint x: 584, endPoint y: 298, distance: 99.5
click at [596, 299] on tr "Edit [GEOGRAPHIC_DATA] 2273 2273 Stormfield Capital LLC Stormfield Capital LLC …" at bounding box center [475, 302] width 1389 height 19
drag, startPoint x: 545, startPoint y: 297, endPoint x: 469, endPoint y: 300, distance: 75.9
click at [469, 300] on tr "Edit [GEOGRAPHIC_DATA] 2273 2273 Stormfield Capital LLC Stormfield Capital LLC …" at bounding box center [475, 302] width 1389 height 19
click at [599, 307] on div "Client Number Customer Number Client Name Customer Name ACM-Mainframe Client # …" at bounding box center [502, 302] width 735 height 19
